Goal: Task Accomplishment & Management: Manage account settings

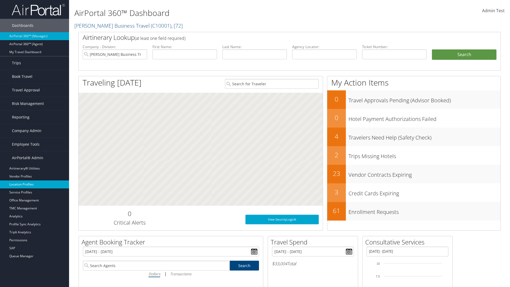
click at [35, 184] on link "Location Profiles" at bounding box center [34, 184] width 69 height 8
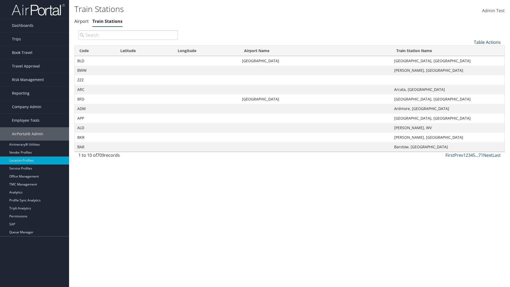
click at [488, 42] on link "Table Actions" at bounding box center [487, 42] width 27 height 6
click at [470, 68] on link "Column Visibility" at bounding box center [470, 68] width 70 height 9
click at [470, 51] on link "Code" at bounding box center [470, 51] width 70 height 9
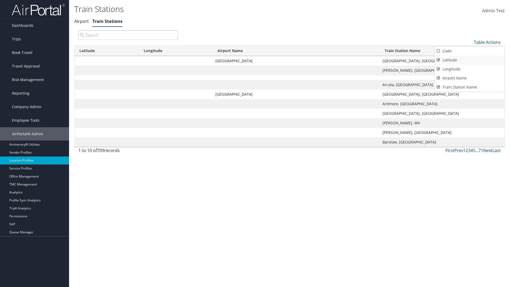
click at [470, 60] on link "Latitude" at bounding box center [470, 60] width 70 height 9
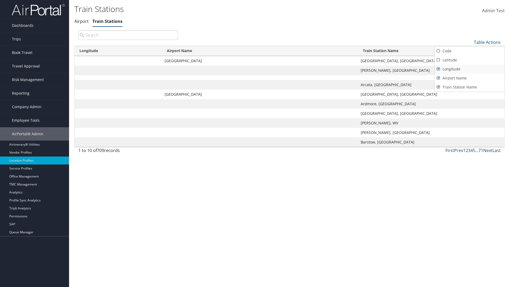
click at [470, 69] on link "Longitude" at bounding box center [470, 69] width 70 height 9
click at [470, 78] on link "Airport Name" at bounding box center [470, 78] width 70 height 9
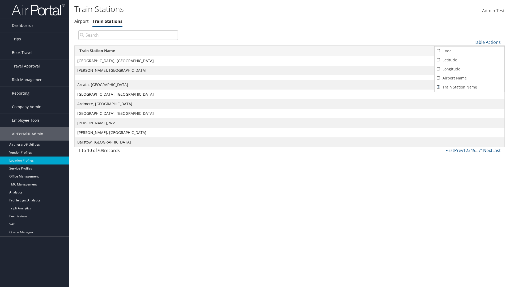
click at [255, 144] on div at bounding box center [255, 143] width 510 height 287
click at [488, 42] on link "Table Actions" at bounding box center [487, 42] width 27 height 6
click at [470, 68] on link "Column Visibility" at bounding box center [470, 68] width 70 height 9
click at [470, 51] on link "Code" at bounding box center [470, 51] width 70 height 9
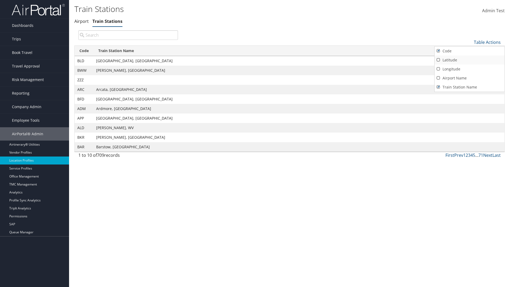
click at [470, 60] on link "Latitude" at bounding box center [470, 60] width 70 height 9
click at [470, 69] on link "Longitude" at bounding box center [470, 69] width 70 height 9
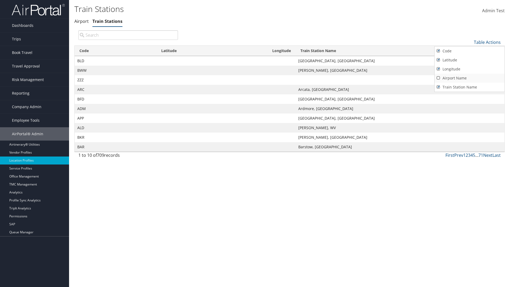
click at [470, 78] on link "Airport Name" at bounding box center [470, 78] width 70 height 9
click at [255, 144] on div at bounding box center [255, 143] width 510 height 287
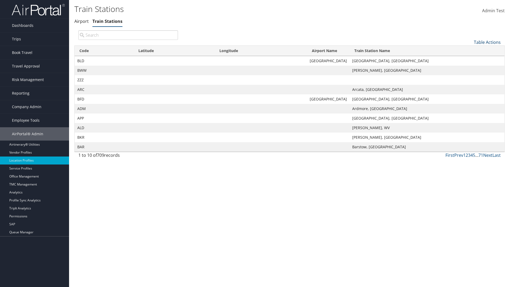
click at [488, 42] on link "Table Actions" at bounding box center [487, 42] width 27 height 6
